Goal: Task Accomplishment & Management: Manage account settings

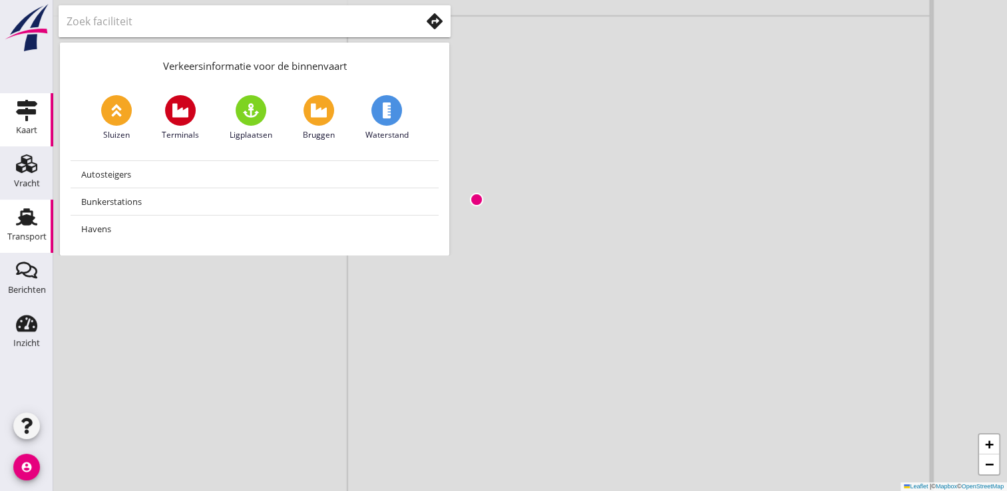
click at [23, 224] on use at bounding box center [26, 216] width 21 height 17
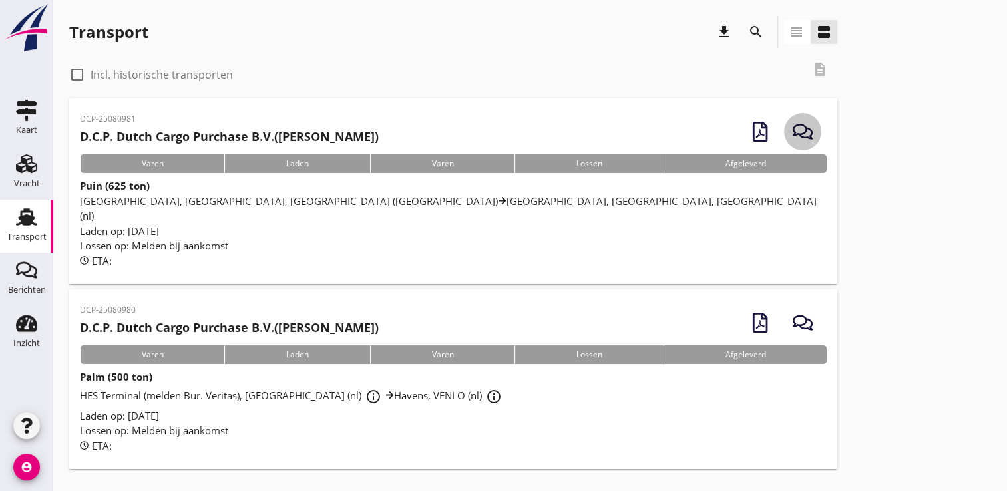
click at [810, 126] on icon "button" at bounding box center [803, 132] width 20 height 20
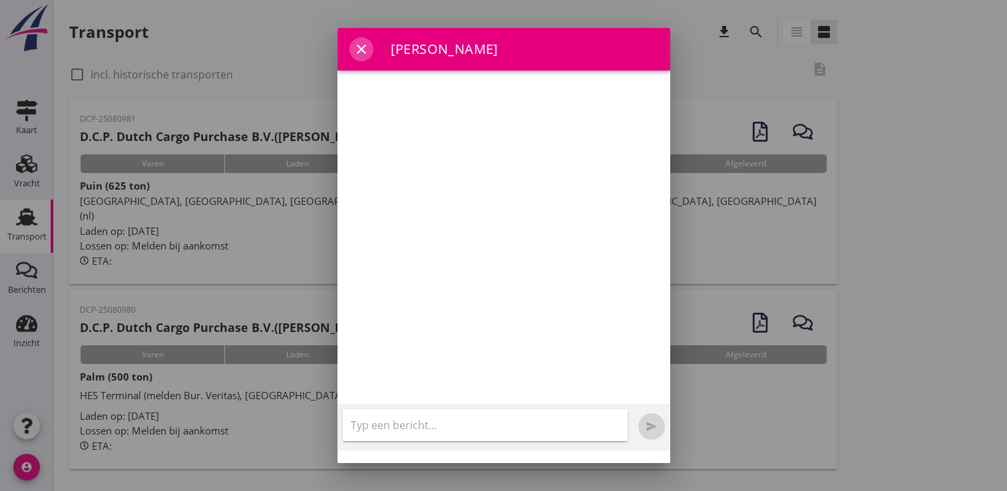
click at [367, 53] on icon "close" at bounding box center [361, 49] width 16 height 16
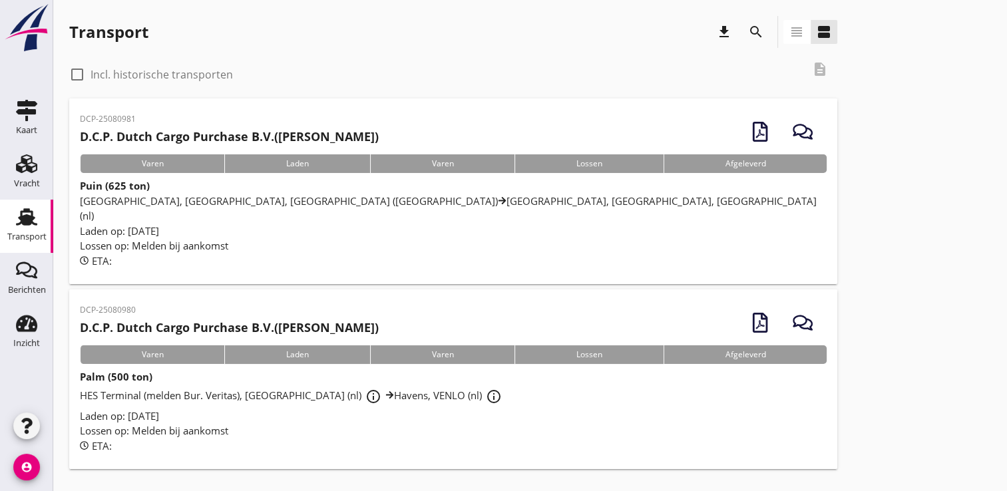
click at [309, 200] on span "[GEOGRAPHIC_DATA], [GEOGRAPHIC_DATA], [GEOGRAPHIC_DATA] (nl) [GEOGRAPHIC_DATA],…" at bounding box center [448, 208] width 737 height 29
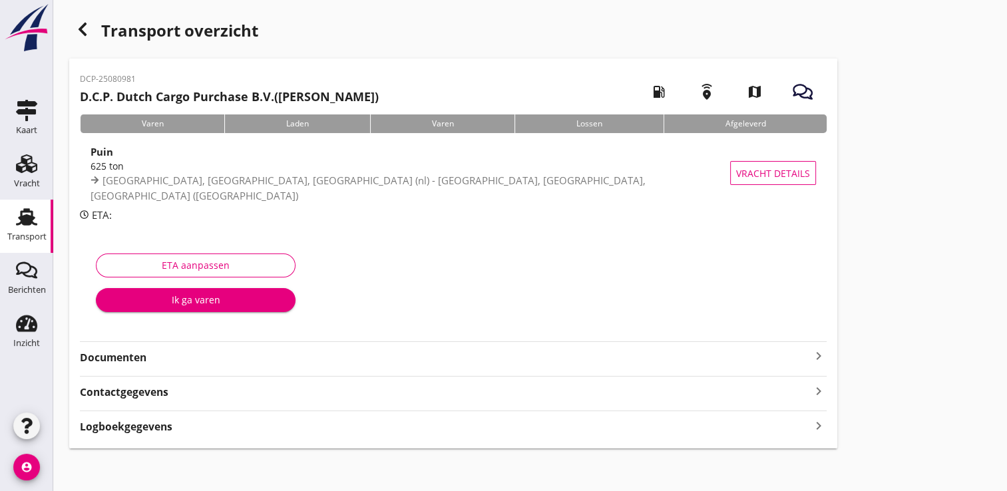
scroll to position [4, 0]
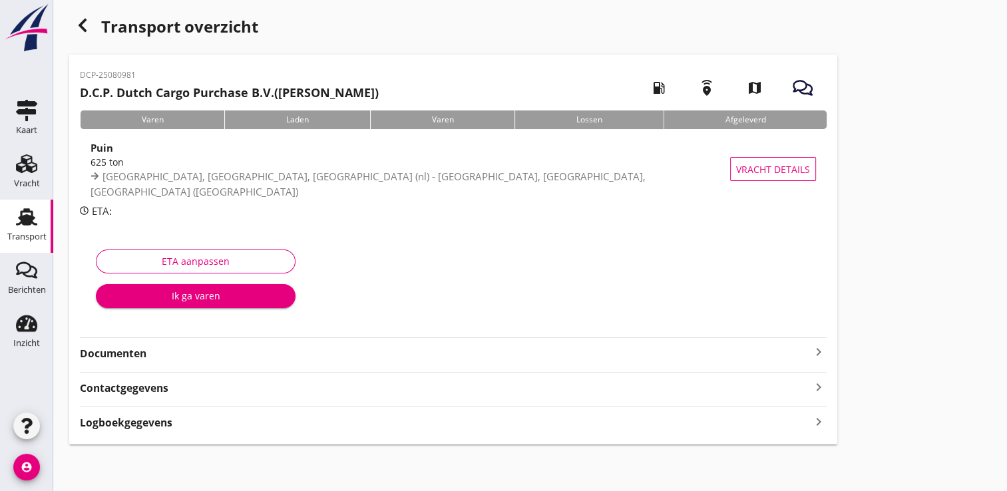
click at [357, 372] on hr at bounding box center [453, 372] width 747 height 1
click at [242, 386] on div "Contactgegevens keyboard_arrow_right" at bounding box center [453, 387] width 747 height 18
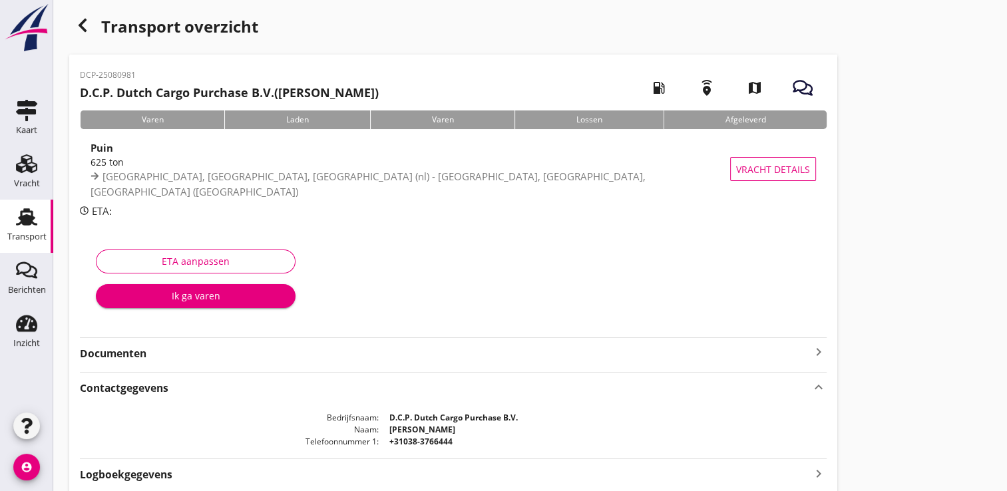
click at [152, 369] on div "DCP-25080981 D.C.P. Dutch Cargo Purchase B.V. ([PERSON_NAME]) local_gas_station…" at bounding box center [453, 276] width 768 height 442
click at [135, 363] on div "DCP-25080981 D.C.P. Dutch Cargo Purchase B.V. ([PERSON_NAME]) local_gas_station…" at bounding box center [453, 276] width 768 height 442
click at [123, 349] on strong "Documenten" at bounding box center [445, 353] width 731 height 15
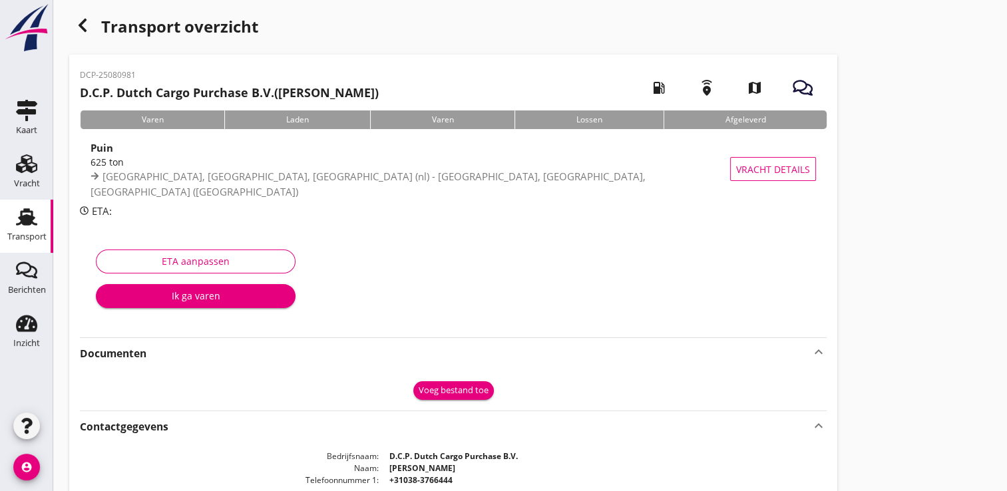
click at [123, 349] on strong "Documenten" at bounding box center [445, 353] width 731 height 15
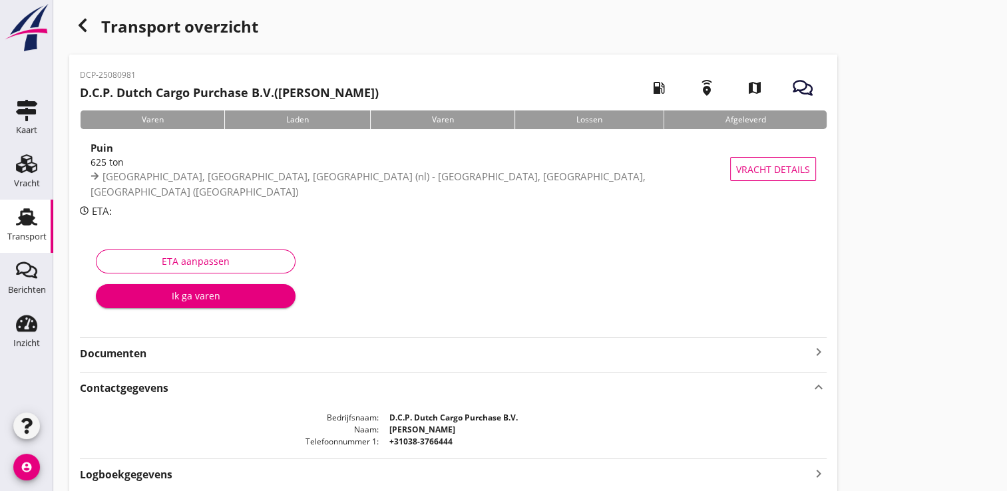
click at [123, 349] on strong "Documenten" at bounding box center [445, 353] width 731 height 15
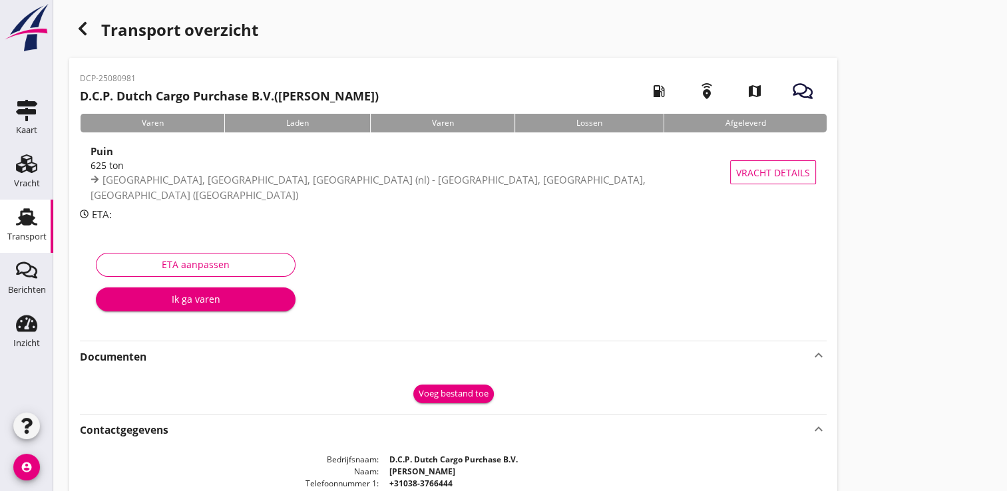
scroll to position [0, 0]
click at [80, 21] on icon "button" at bounding box center [83, 29] width 16 height 16
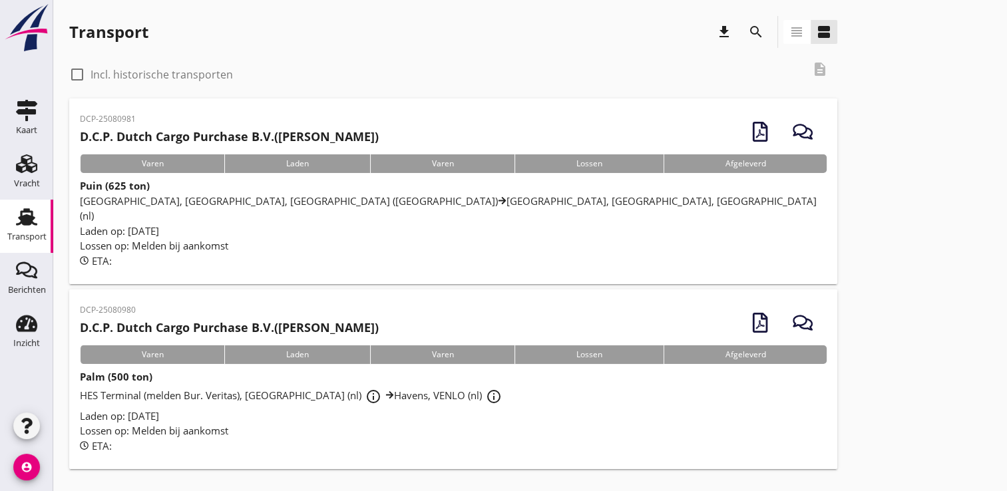
click at [154, 391] on div "HES Terminal (melden Bur. Veritas), [GEOGRAPHIC_DATA] (nl) info_outline Havens,…" at bounding box center [453, 397] width 747 height 24
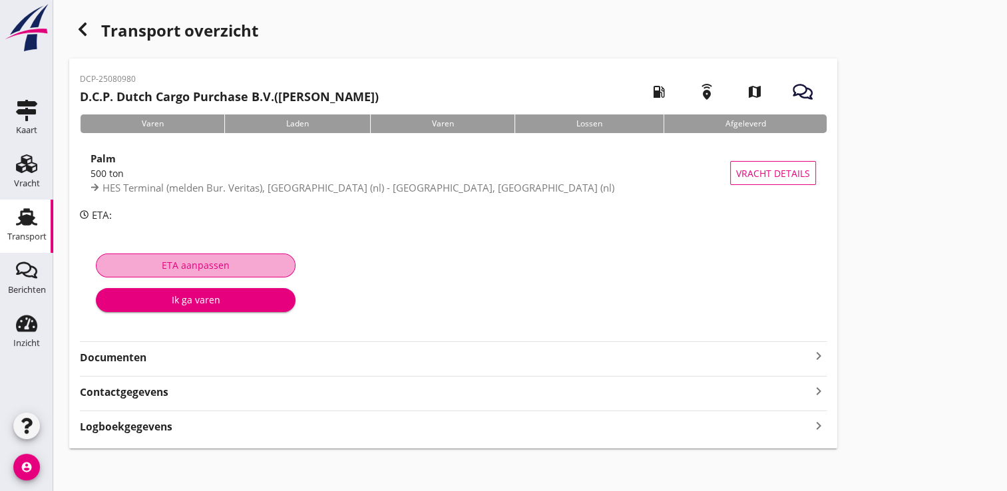
click at [187, 262] on div "ETA aanpassen" at bounding box center [195, 265] width 177 height 14
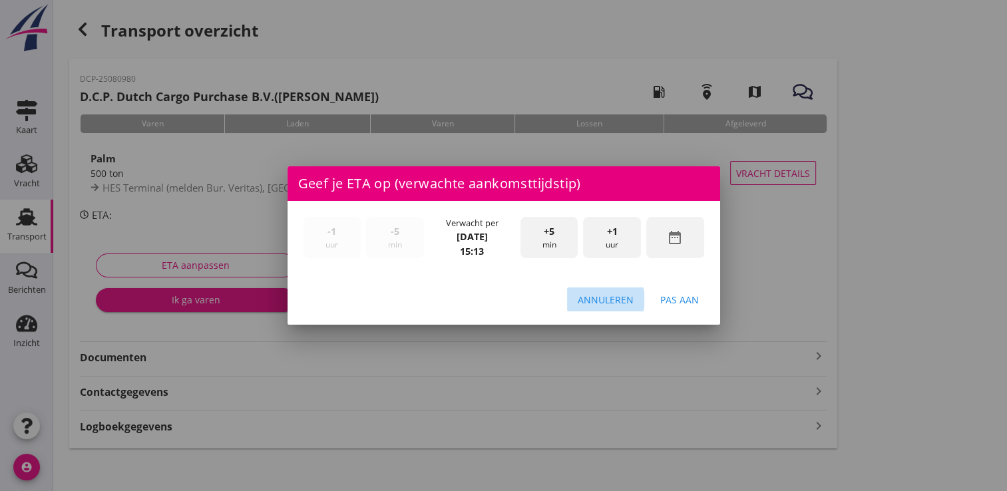
click at [606, 299] on div "Annuleren" at bounding box center [606, 300] width 56 height 14
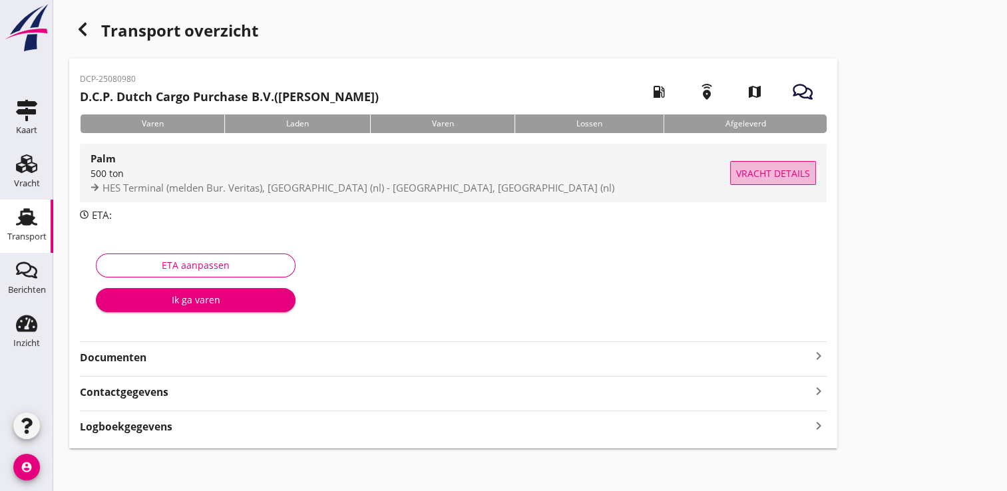
click at [796, 175] on span "Vracht details" at bounding box center [773, 173] width 74 height 14
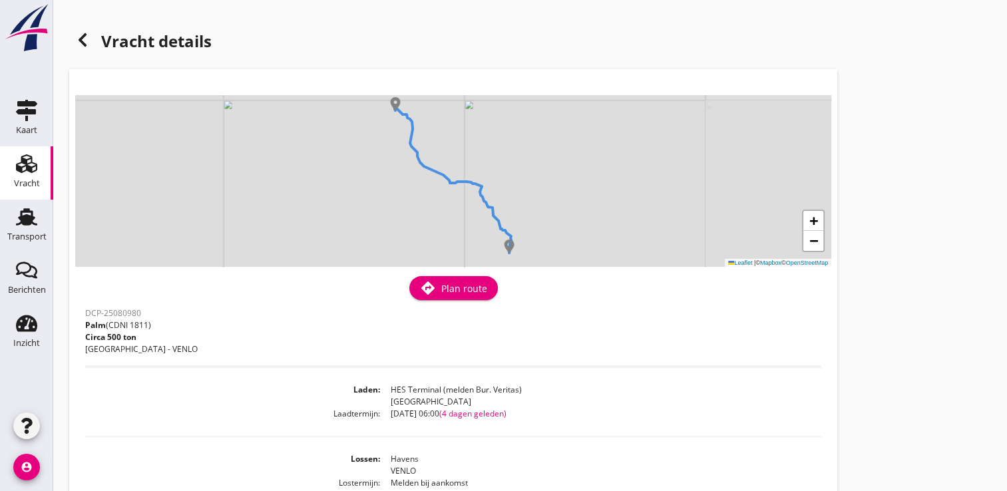
click at [77, 43] on icon at bounding box center [83, 40] width 16 height 16
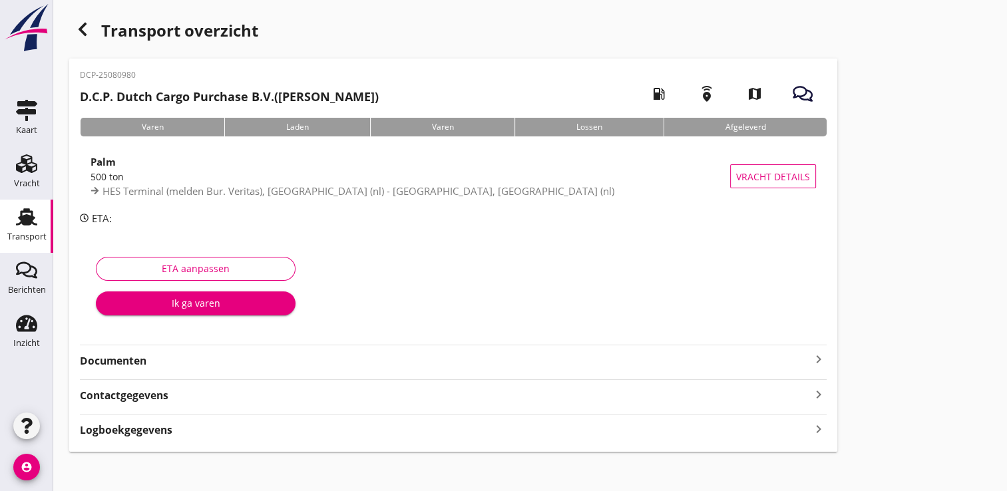
click at [130, 430] on strong "Logboekgegevens" at bounding box center [126, 430] width 93 height 15
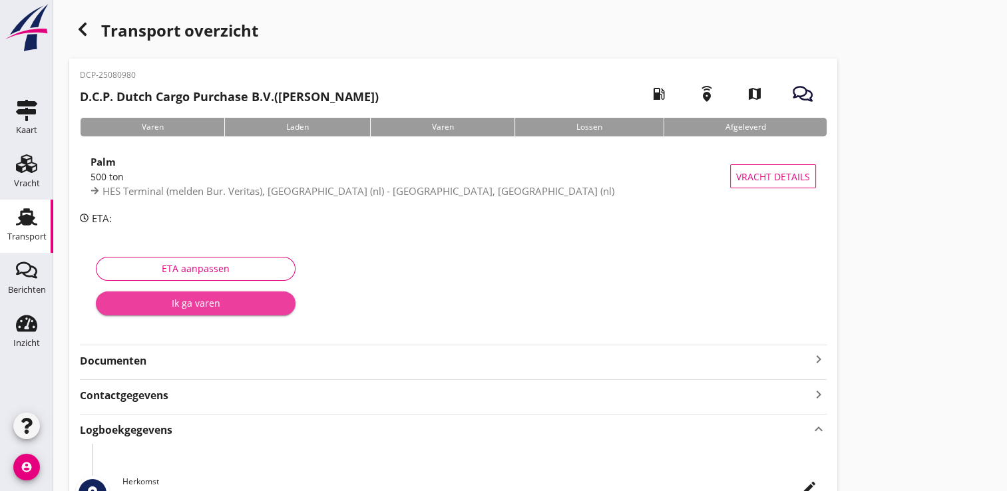
click at [191, 310] on button "Ik ga varen" at bounding box center [196, 303] width 200 height 24
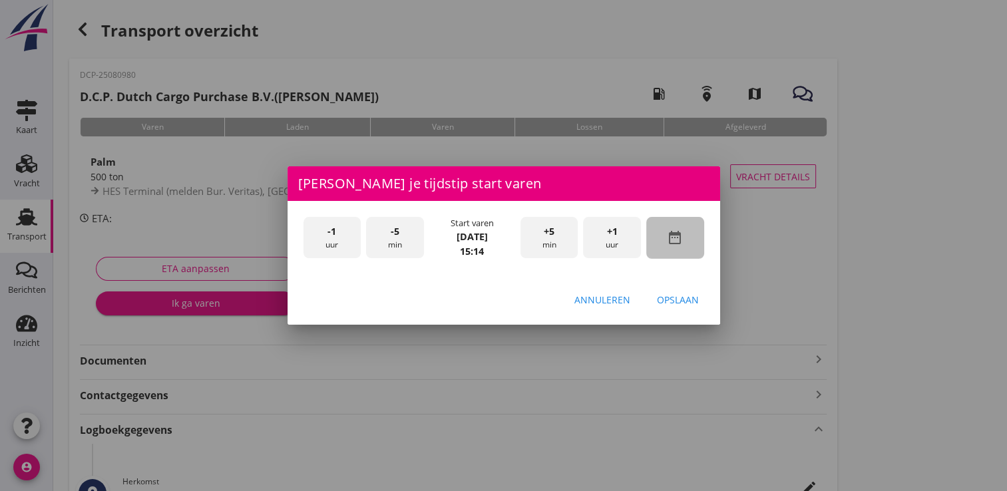
click at [674, 241] on icon "date_range" at bounding box center [675, 238] width 16 height 16
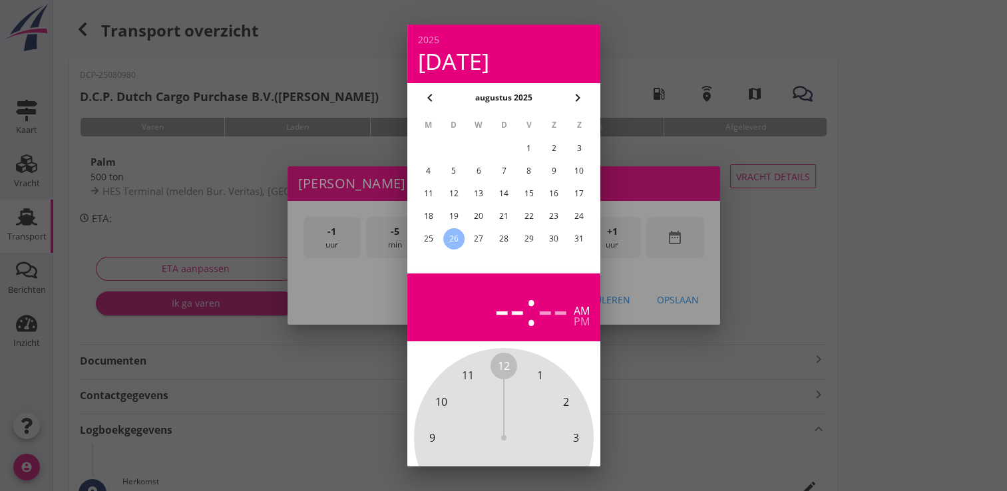
click at [482, 217] on div "20" at bounding box center [478, 216] width 21 height 21
click at [666, 369] on div at bounding box center [503, 245] width 1007 height 491
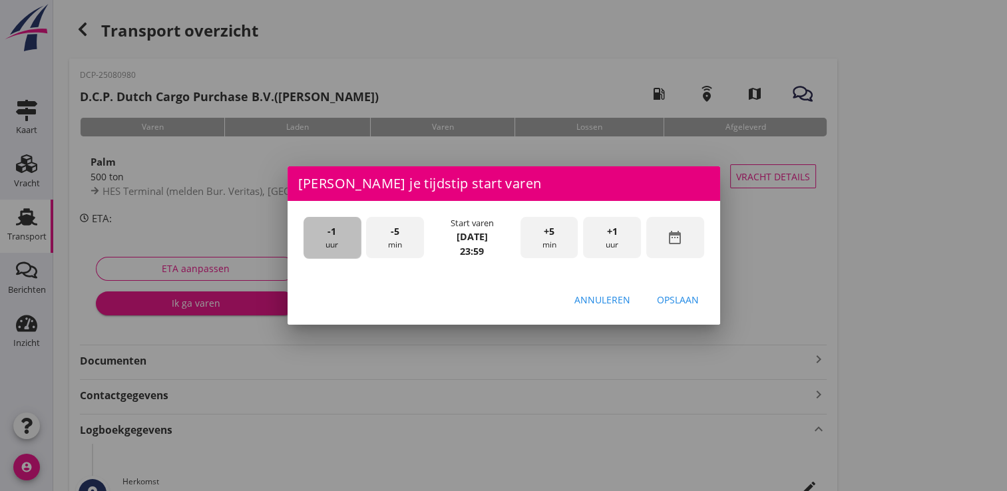
click at [325, 235] on div "-1 uur" at bounding box center [332, 238] width 58 height 42
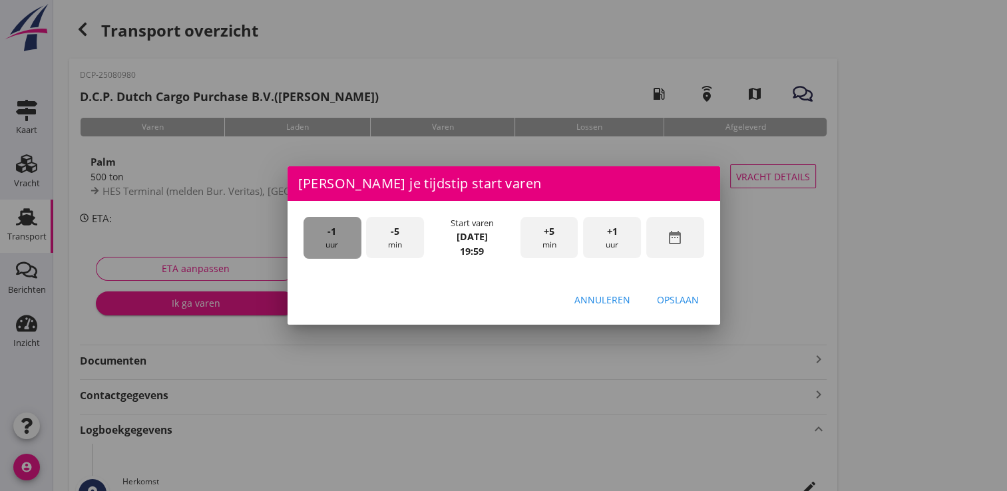
click at [325, 235] on div "-1 uur" at bounding box center [332, 238] width 58 height 42
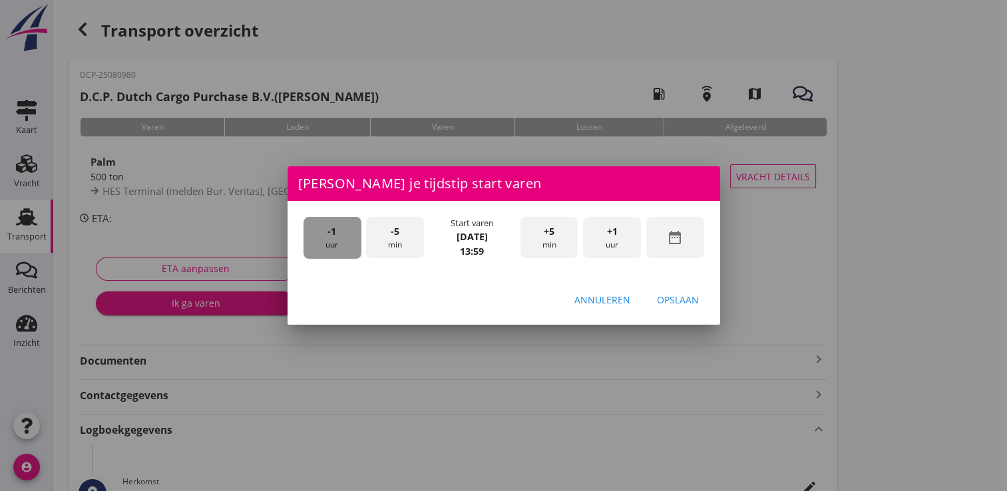
click at [325, 235] on div "-1 uur" at bounding box center [332, 238] width 58 height 42
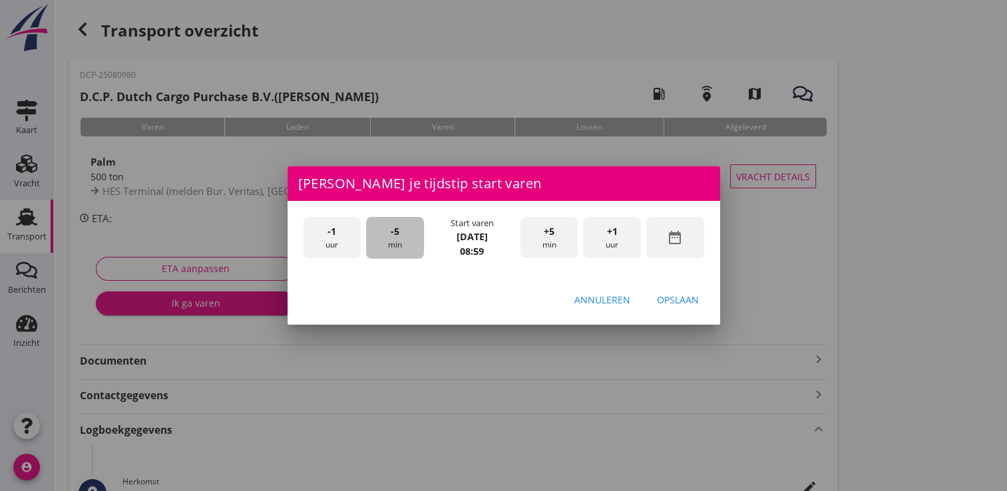
click at [395, 231] on span "-5" at bounding box center [395, 231] width 9 height 15
click at [672, 293] on div "Opslaan" at bounding box center [678, 300] width 42 height 14
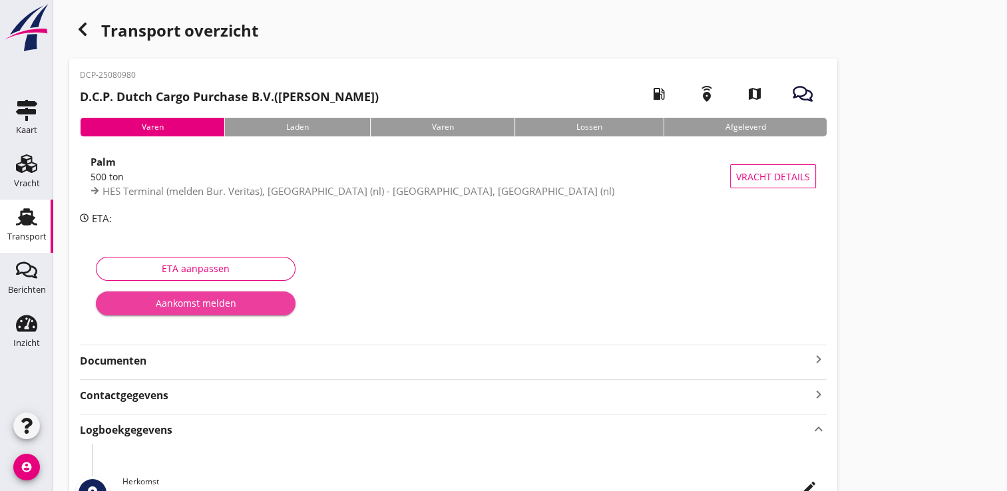
click at [214, 297] on div "Aankomst melden" at bounding box center [195, 303] width 178 height 14
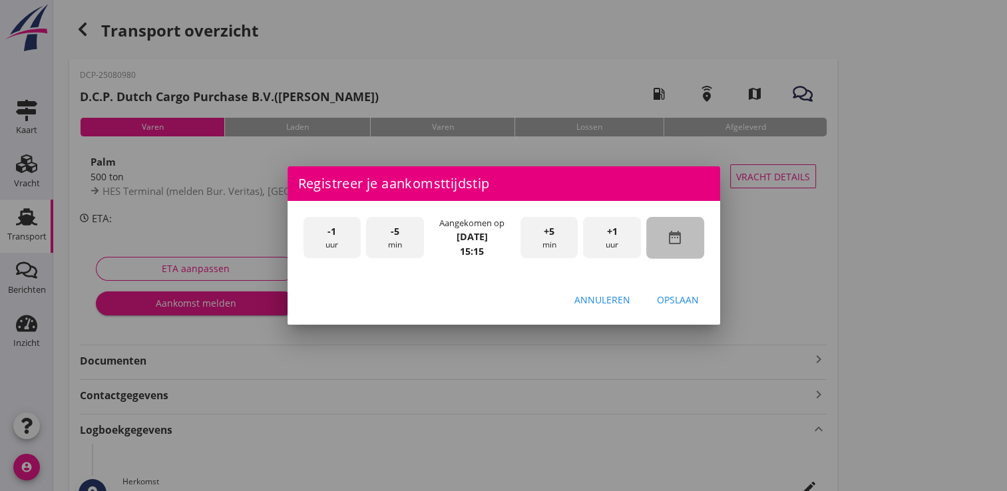
click at [672, 239] on icon "date_range" at bounding box center [675, 238] width 16 height 16
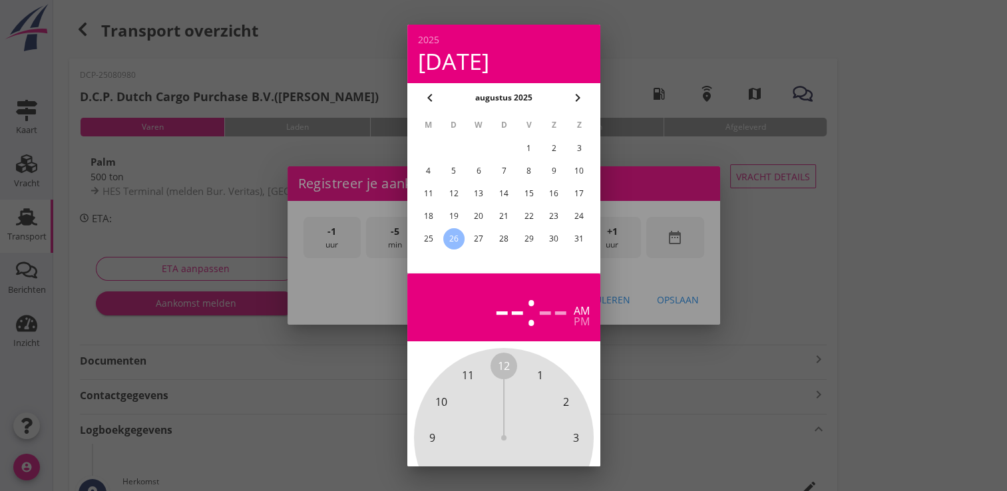
click at [508, 218] on div "21" at bounding box center [502, 216] width 21 height 21
click at [225, 226] on div at bounding box center [503, 245] width 1007 height 491
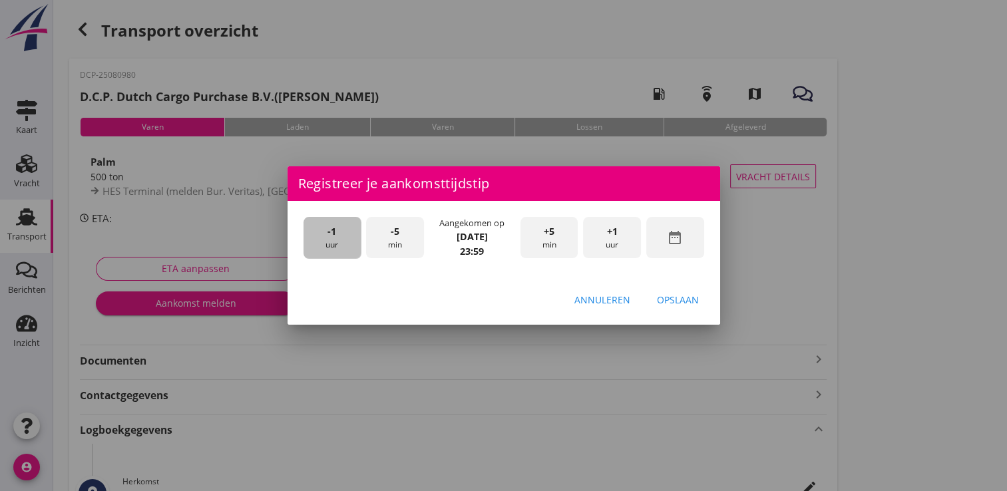
click at [337, 236] on div "-1 uur" at bounding box center [332, 238] width 58 height 42
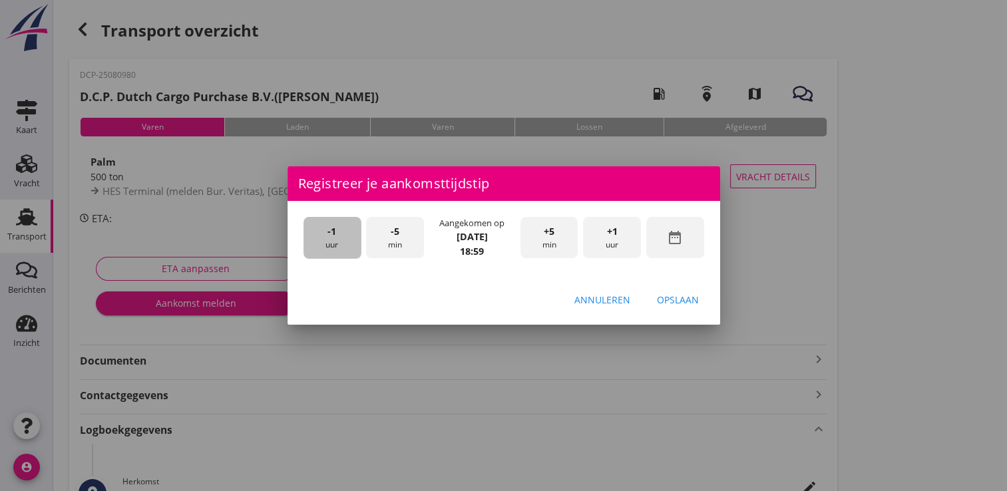
click at [337, 236] on div "-1 uur" at bounding box center [332, 238] width 58 height 42
click at [552, 227] on span "+5" at bounding box center [549, 231] width 11 height 15
click at [335, 232] on span "-1" at bounding box center [331, 231] width 9 height 15
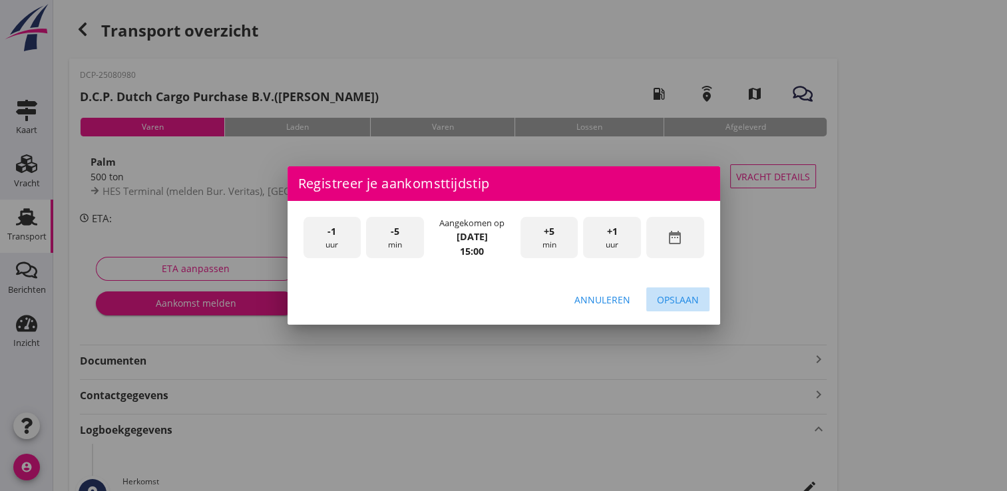
click at [681, 294] on div "Opslaan" at bounding box center [678, 300] width 42 height 14
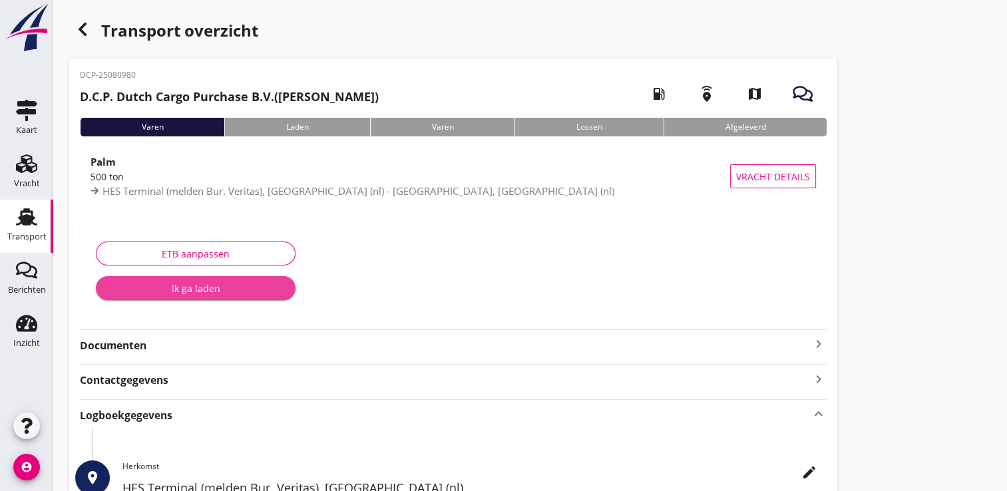
click at [192, 282] on div "Ik ga laden" at bounding box center [195, 289] width 178 height 14
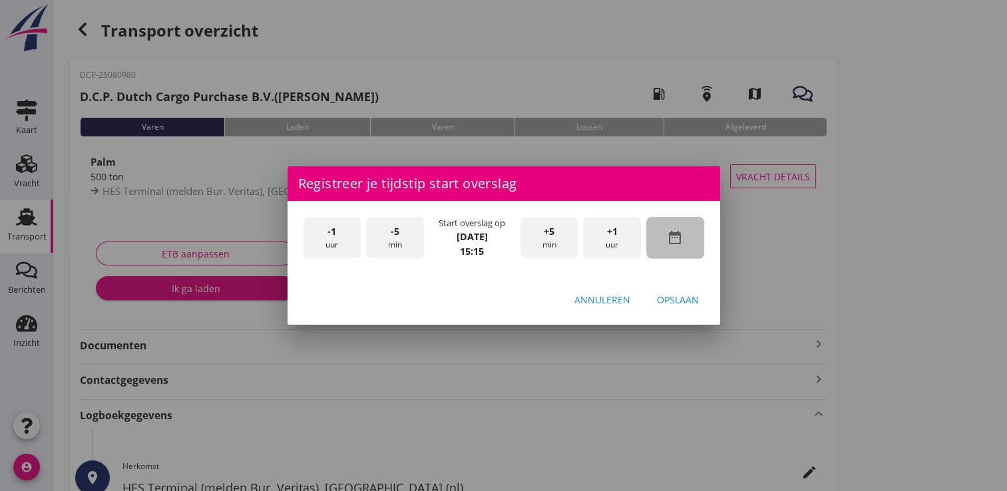
click at [681, 240] on icon "date_range" at bounding box center [675, 238] width 16 height 16
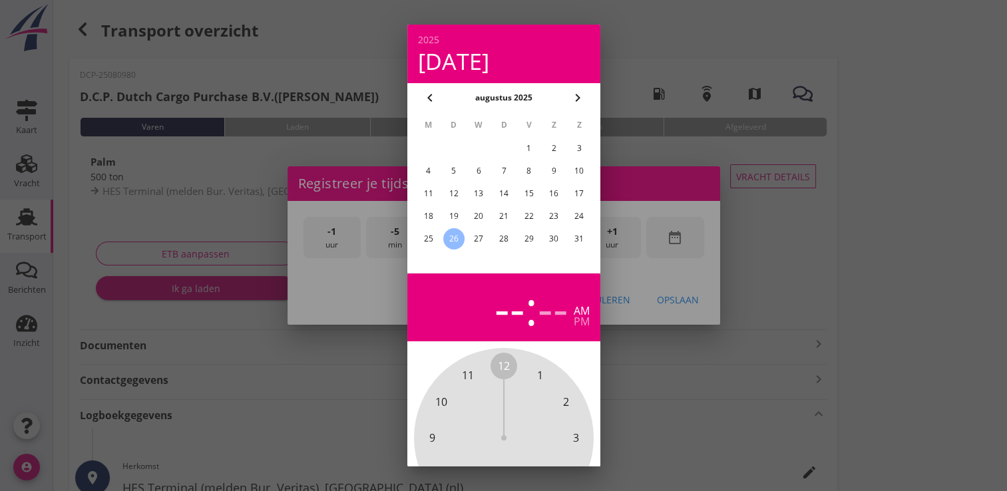
click at [528, 238] on div "29" at bounding box center [528, 238] width 21 height 21
click at [527, 217] on div "22" at bounding box center [528, 216] width 21 height 21
click at [815, 236] on div at bounding box center [503, 245] width 1007 height 491
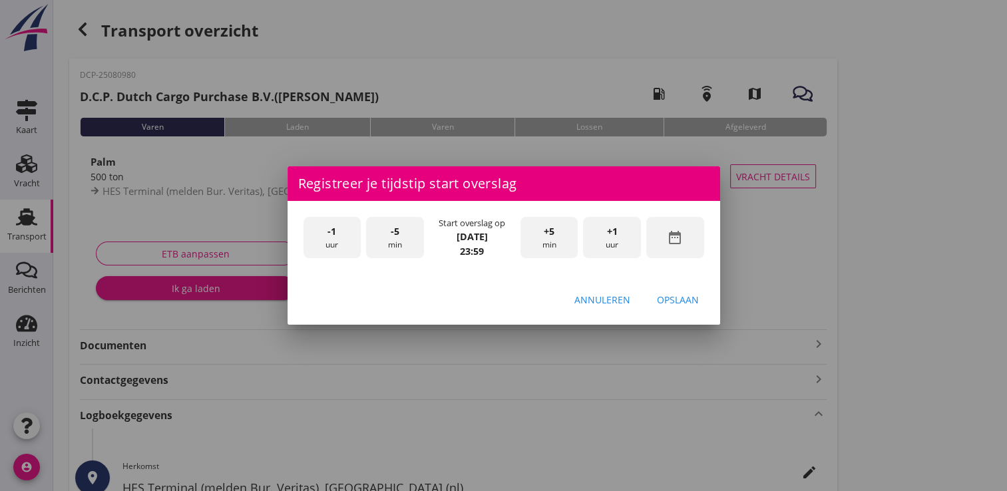
click at [329, 236] on span "-1" at bounding box center [331, 231] width 9 height 15
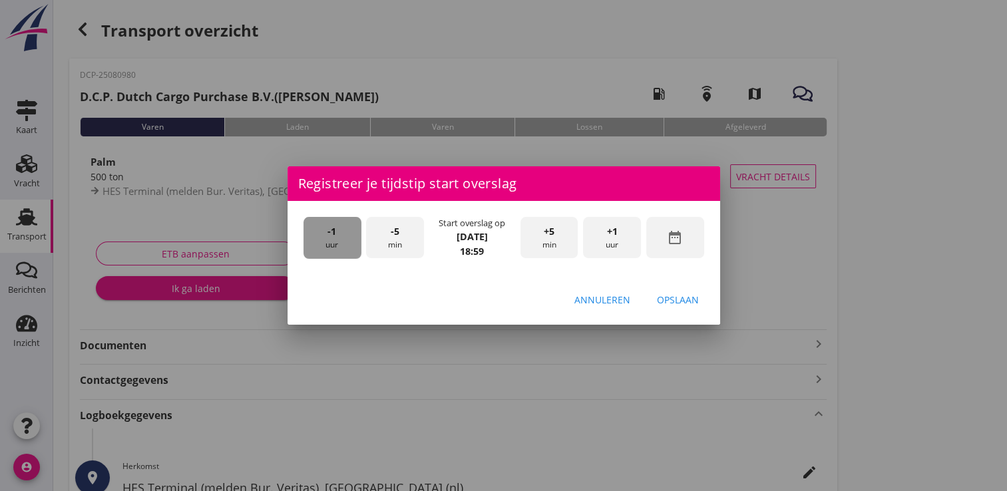
click at [329, 236] on span "-1" at bounding box center [331, 231] width 9 height 15
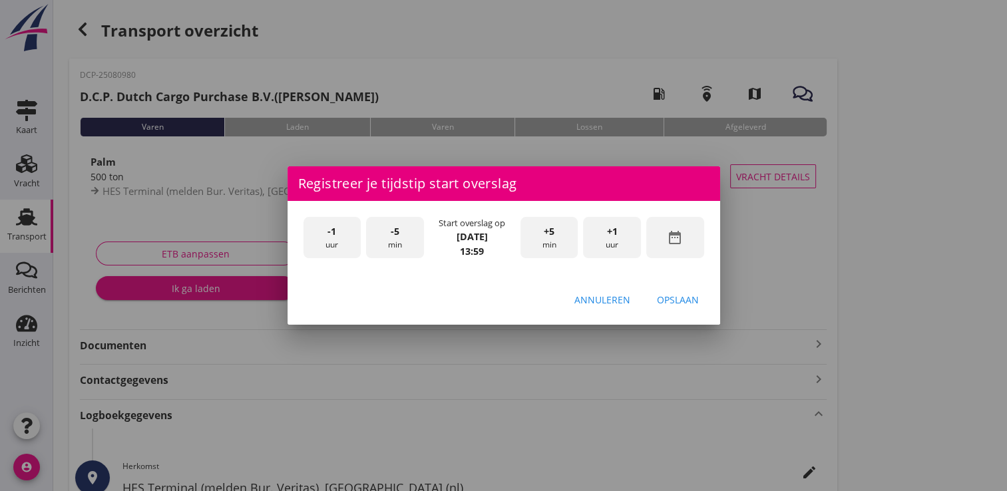
click at [399, 238] on div "-5 min" at bounding box center [395, 238] width 58 height 42
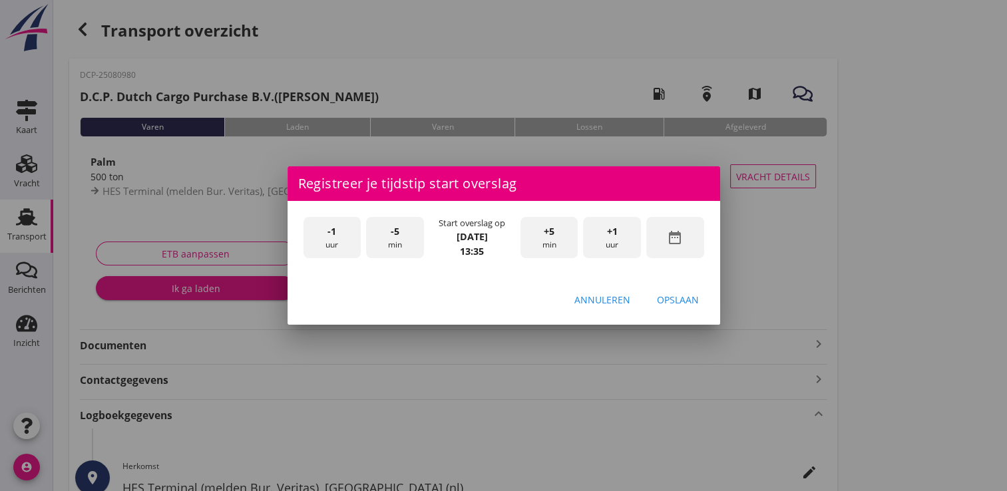
click at [399, 238] on div "-5 min" at bounding box center [395, 238] width 58 height 42
click at [672, 299] on div "Opslaan" at bounding box center [678, 300] width 42 height 14
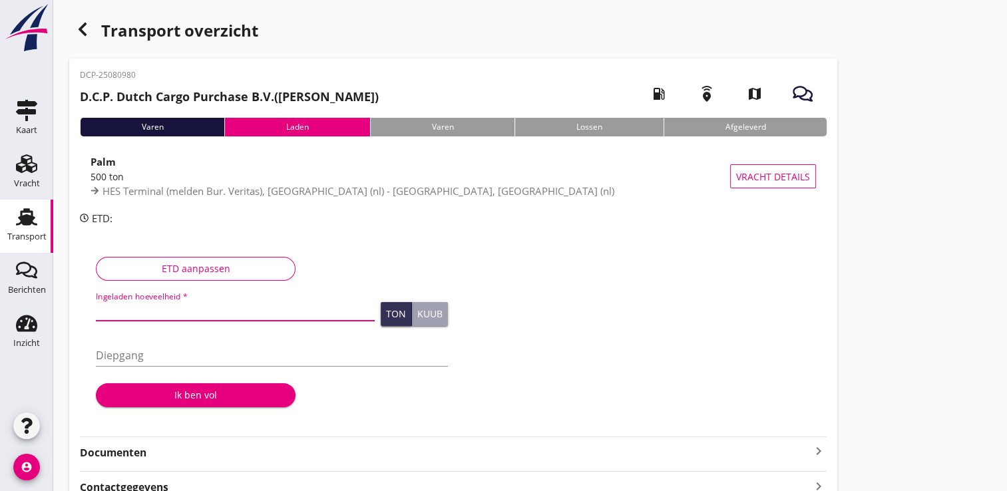
click at [149, 308] on input "Ingeladen hoeveelheid *" at bounding box center [235, 309] width 279 height 21
type input "500"
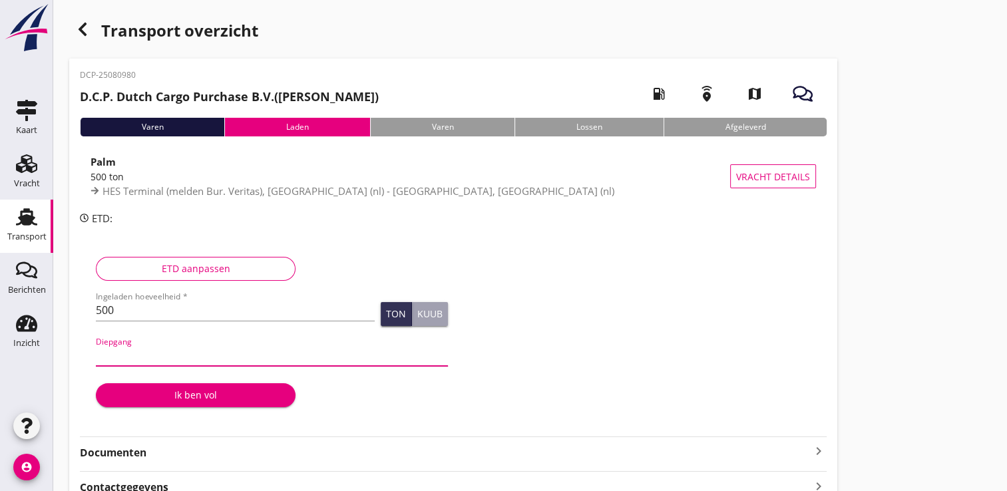
click at [120, 358] on input "Diepgang" at bounding box center [272, 355] width 352 height 21
type input "2.30"
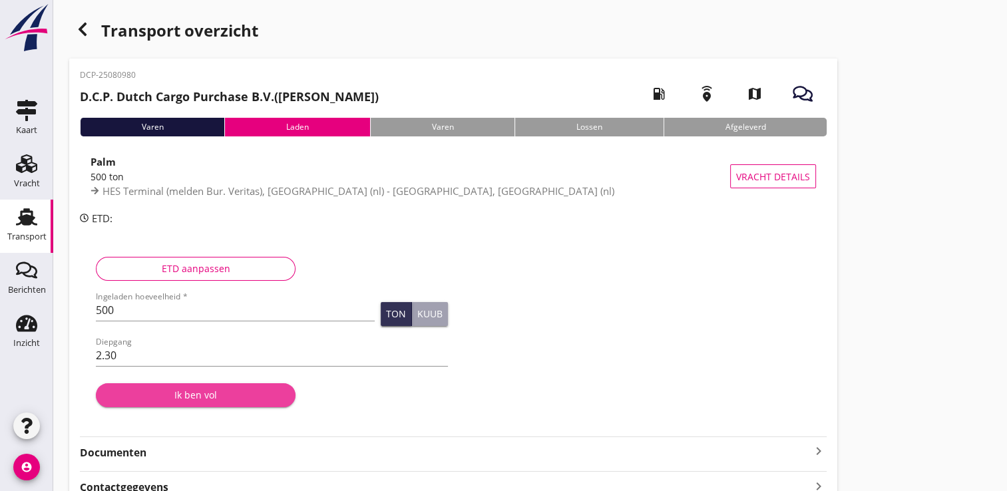
click at [186, 403] on button "Ik ben vol" at bounding box center [196, 395] width 200 height 24
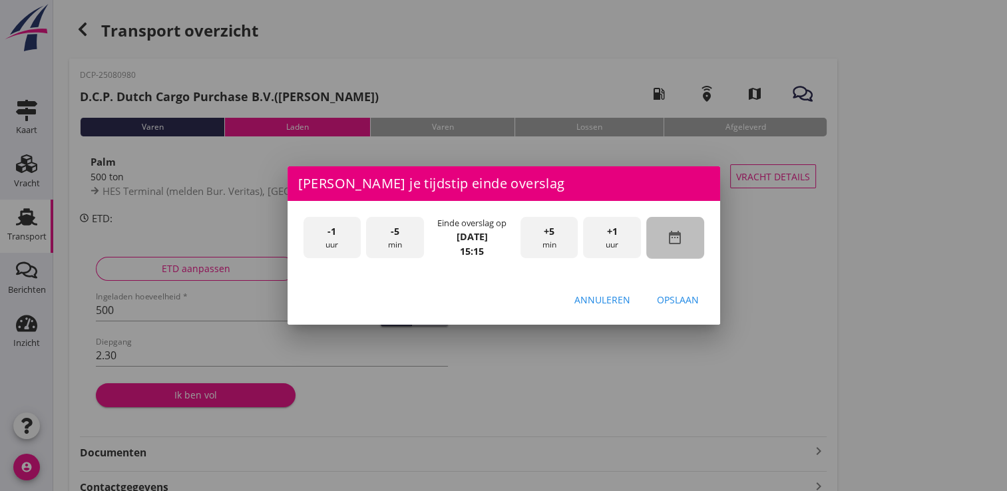
click at [683, 231] on div "date_range" at bounding box center [675, 238] width 58 height 42
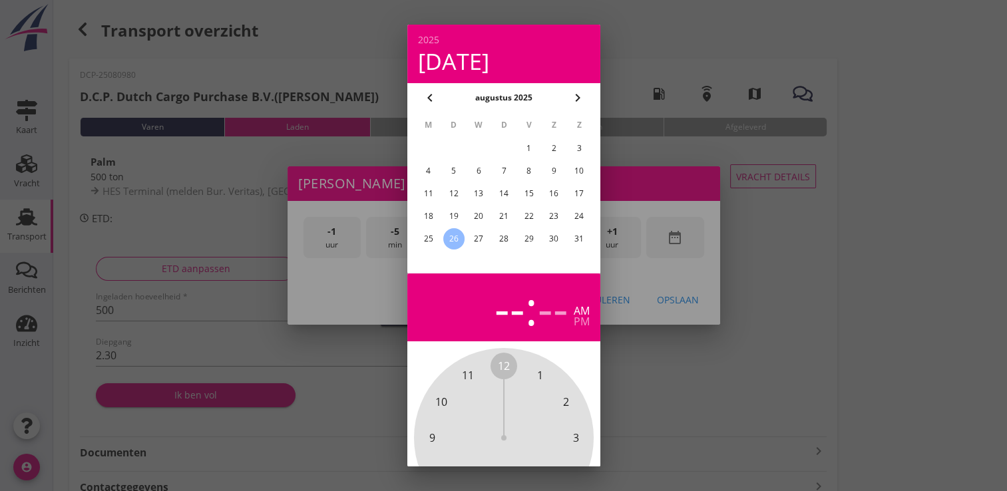
click at [525, 207] on div "22" at bounding box center [528, 216] width 21 height 21
click at [877, 137] on div at bounding box center [503, 245] width 1007 height 491
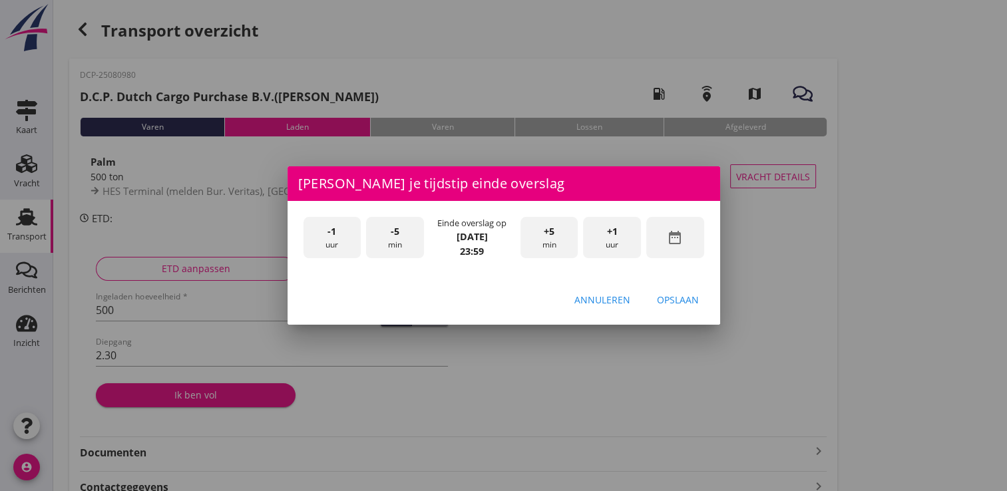
click at [343, 222] on div "-1 uur" at bounding box center [332, 238] width 58 height 42
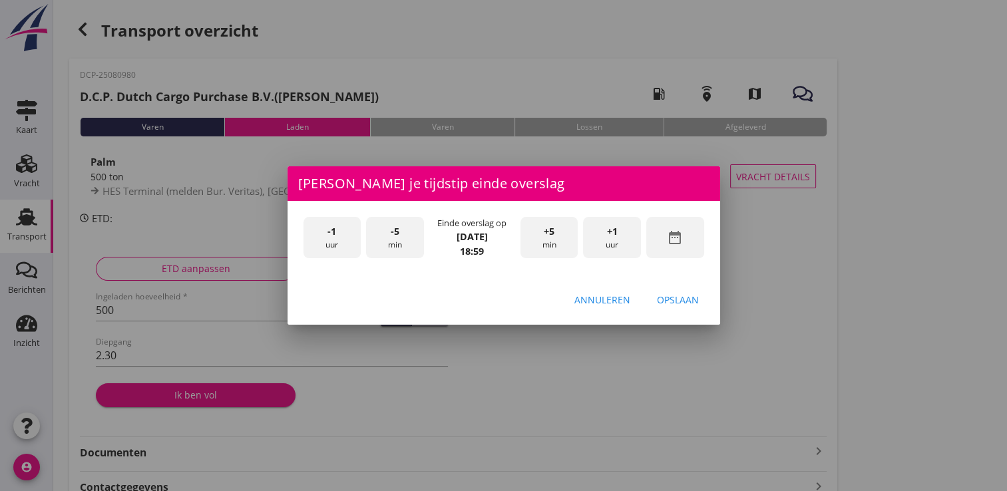
click at [343, 222] on div "-1 uur" at bounding box center [332, 238] width 58 height 42
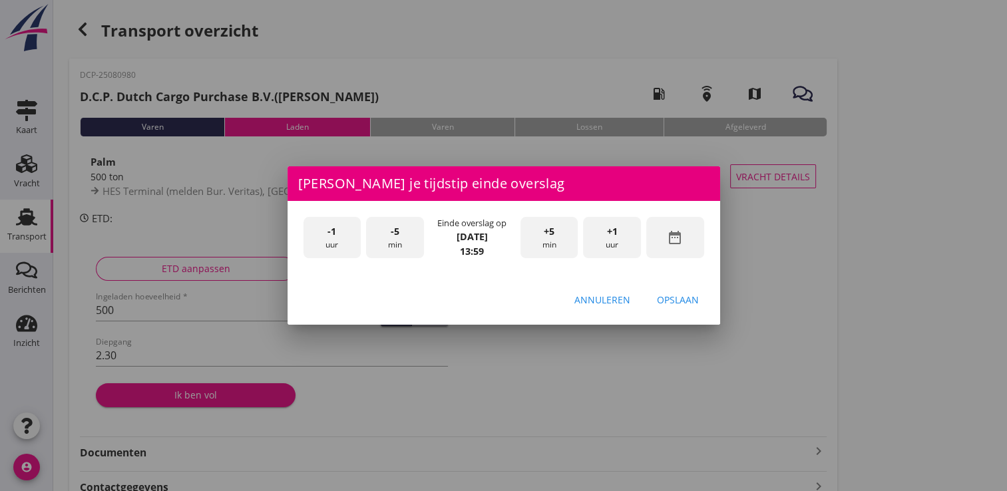
click at [559, 230] on div "+5 min" at bounding box center [549, 238] width 58 height 42
click at [692, 301] on div "Opslaan" at bounding box center [678, 300] width 42 height 14
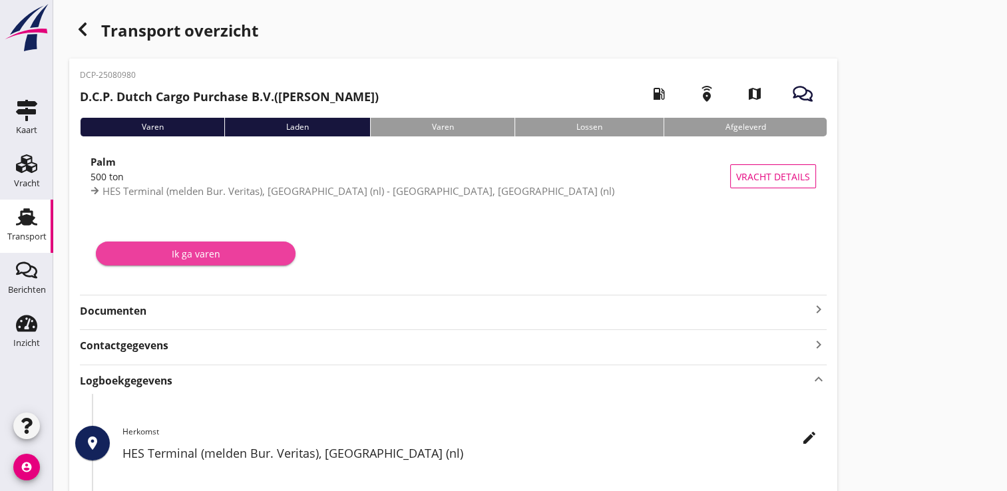
click at [215, 248] on div "Ik ga varen" at bounding box center [195, 254] width 178 height 14
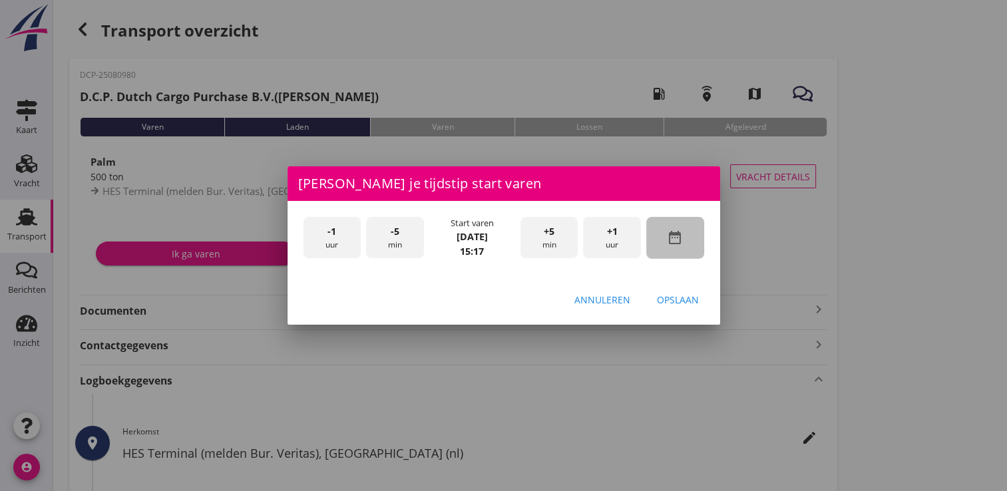
click at [679, 234] on icon "date_range" at bounding box center [675, 238] width 16 height 16
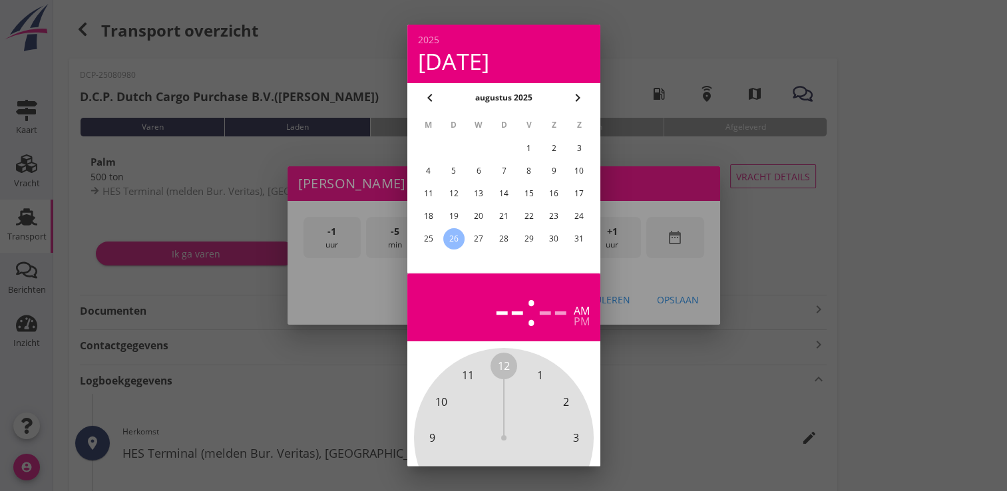
click at [531, 210] on div "22" at bounding box center [528, 216] width 21 height 21
click at [868, 244] on div at bounding box center [503, 245] width 1007 height 491
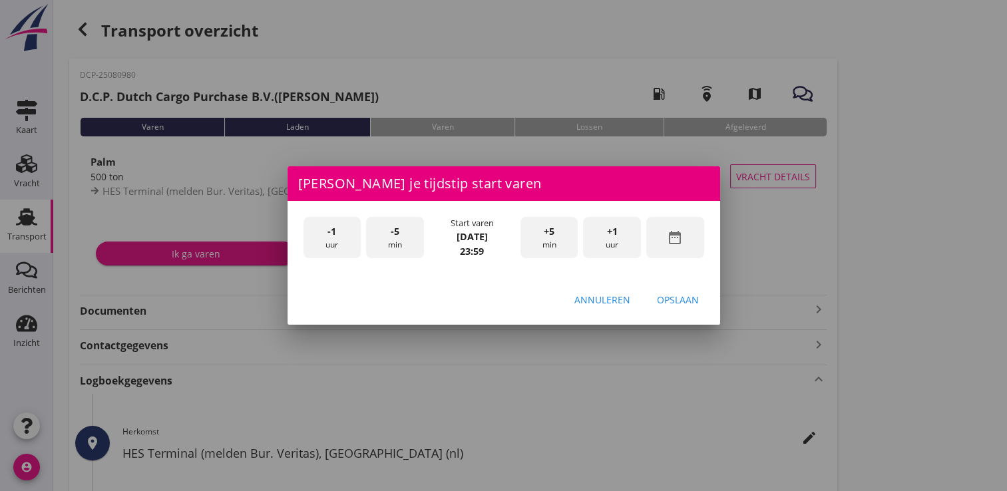
click at [346, 240] on div "-1 uur" at bounding box center [332, 238] width 58 height 42
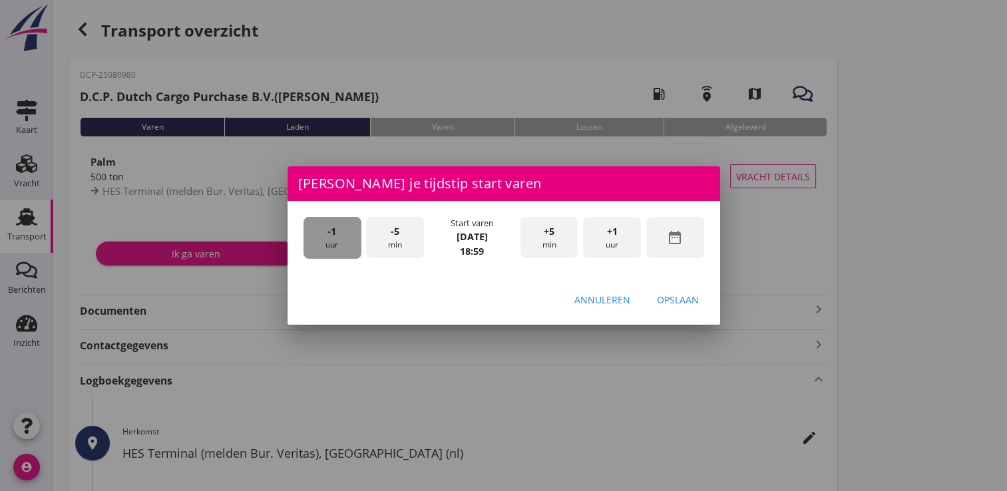
click at [346, 240] on div "-1 uur" at bounding box center [332, 238] width 58 height 42
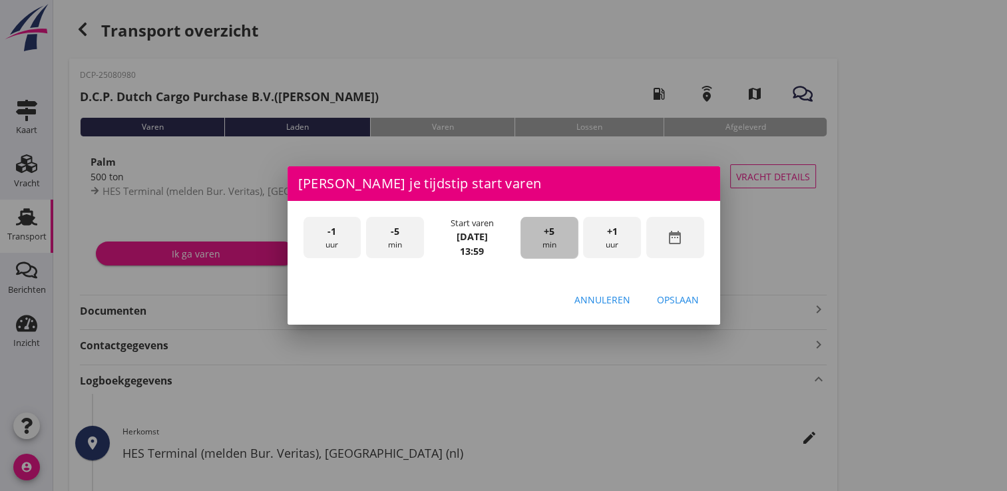
click at [549, 236] on span "+5" at bounding box center [549, 231] width 11 height 15
click at [675, 301] on div "Opslaan" at bounding box center [678, 300] width 42 height 14
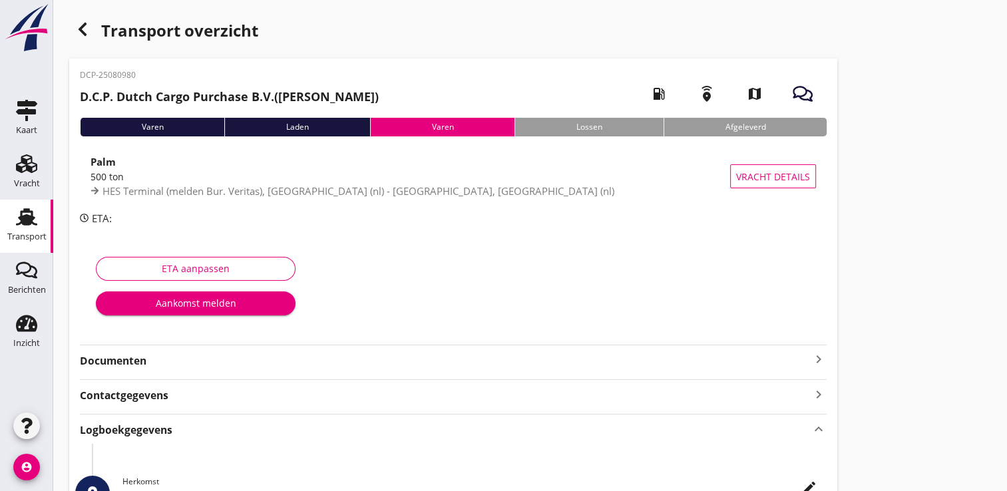
click at [220, 308] on div "Aankomst melden" at bounding box center [195, 303] width 178 height 14
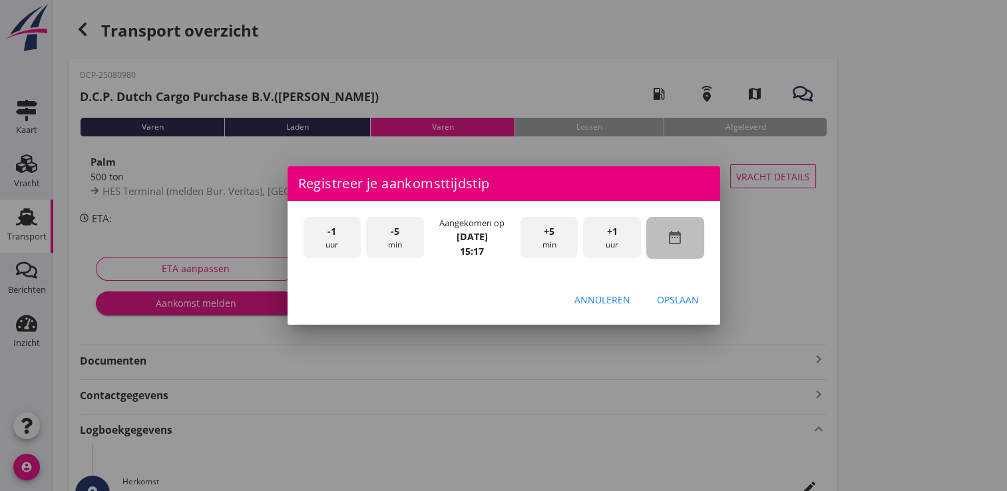
click at [672, 238] on icon "date_range" at bounding box center [675, 238] width 16 height 16
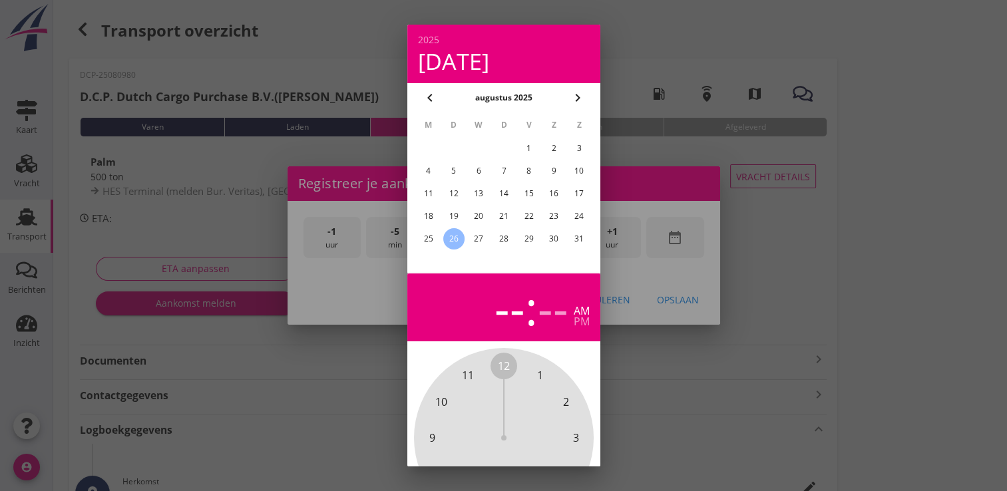
click at [426, 232] on div "25" at bounding box center [427, 238] width 21 height 21
click at [908, 206] on div at bounding box center [503, 245] width 1007 height 491
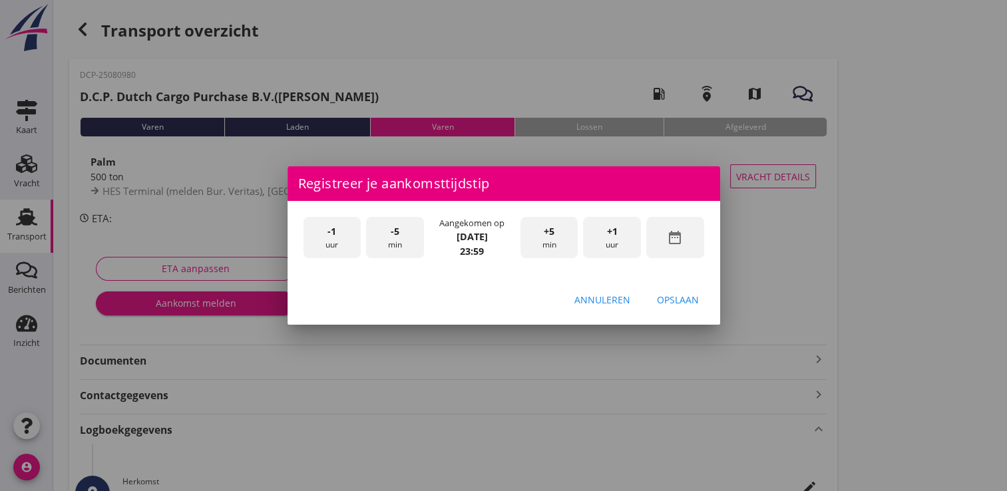
click at [333, 232] on span "-1" at bounding box center [331, 231] width 9 height 15
click at [397, 236] on span "-5" at bounding box center [395, 231] width 9 height 15
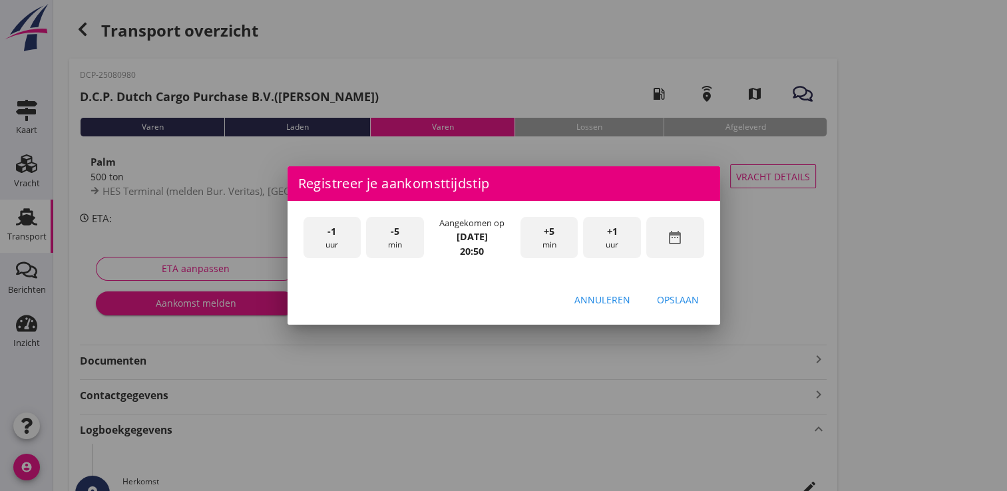
click at [676, 302] on div "Opslaan" at bounding box center [678, 300] width 42 height 14
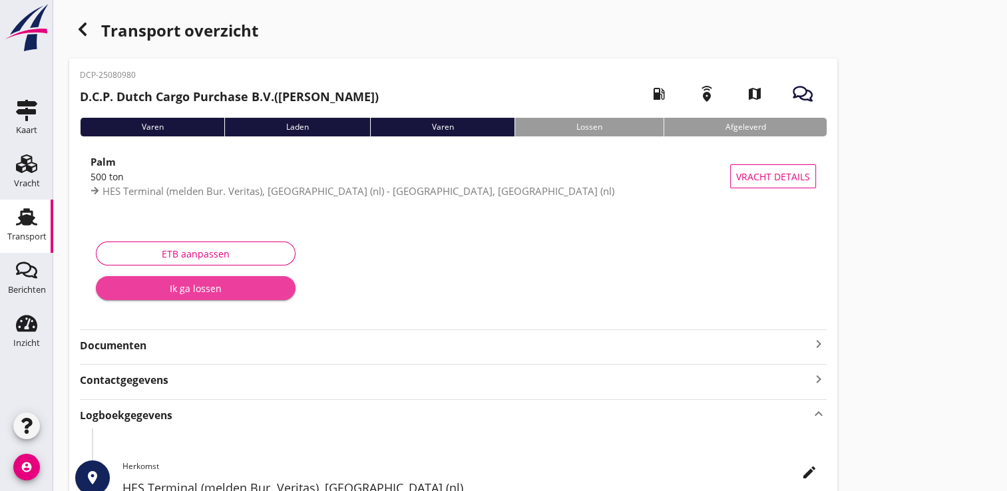
click at [205, 289] on div "Ik ga lossen" at bounding box center [195, 289] width 178 height 14
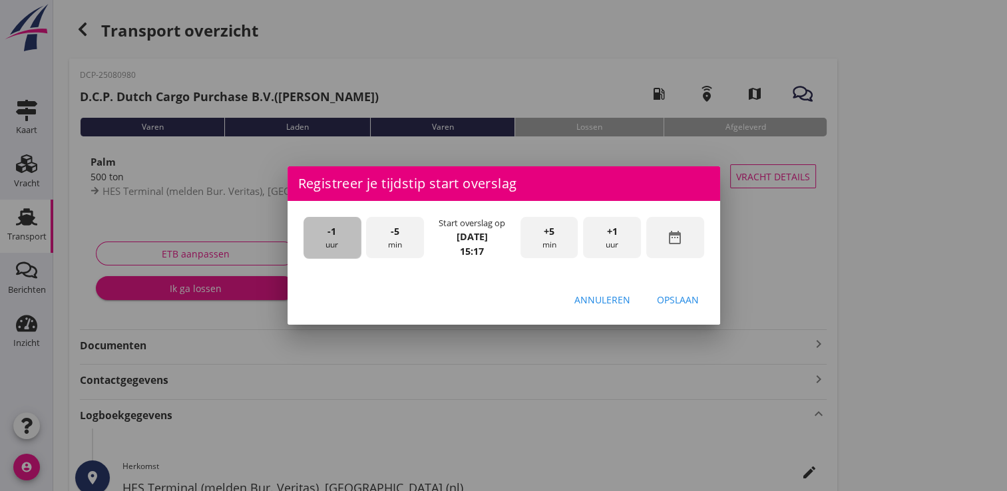
click at [331, 224] on div "-1 uur" at bounding box center [332, 238] width 58 height 42
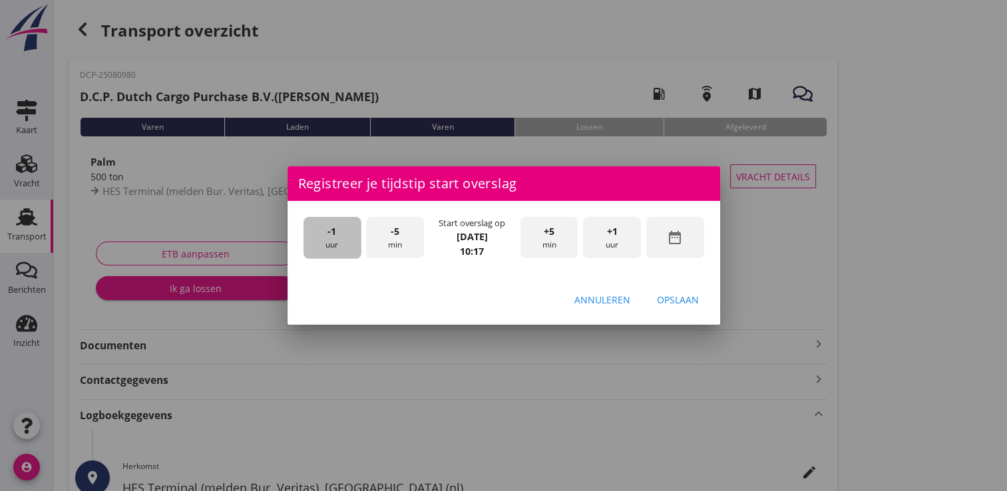
click at [331, 224] on div "-1 uur" at bounding box center [332, 238] width 58 height 42
click at [547, 228] on span "+5" at bounding box center [549, 231] width 11 height 15
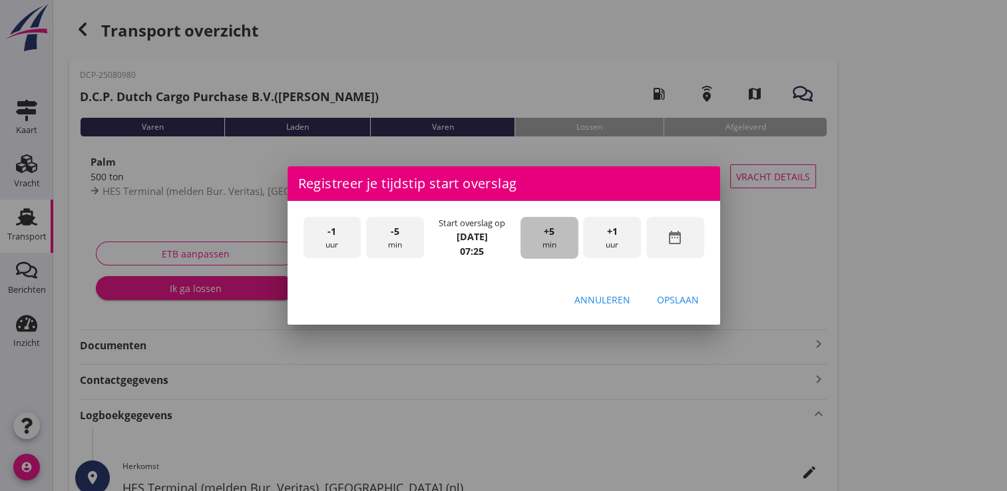
click at [547, 228] on span "+5" at bounding box center [549, 231] width 11 height 15
click at [673, 297] on div "Opslaan" at bounding box center [678, 300] width 42 height 14
